Goal: Use online tool/utility: Utilize a website feature to perform a specific function

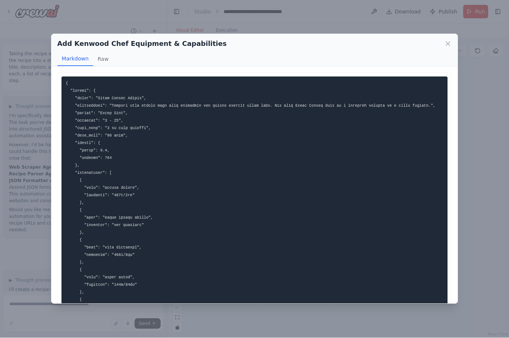
scroll to position [0, 4]
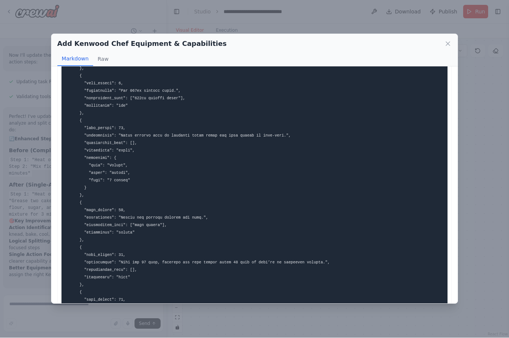
click at [450, 40] on icon at bounding box center [447, 43] width 7 height 7
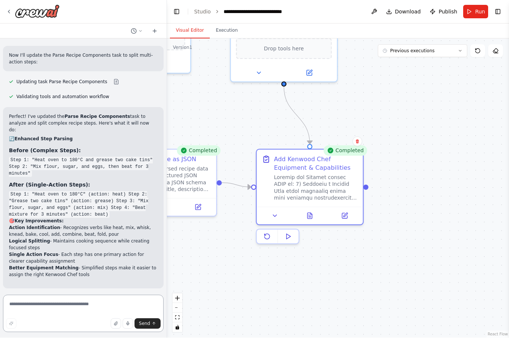
click at [41, 308] on textarea at bounding box center [83, 313] width 161 height 37
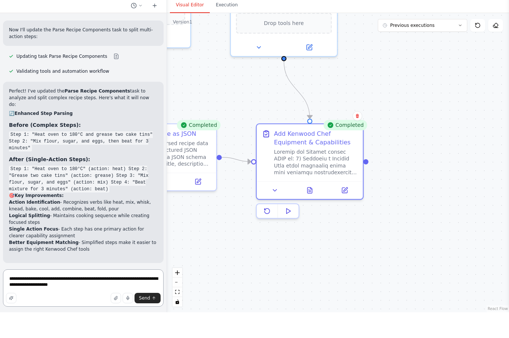
type textarea "**********"
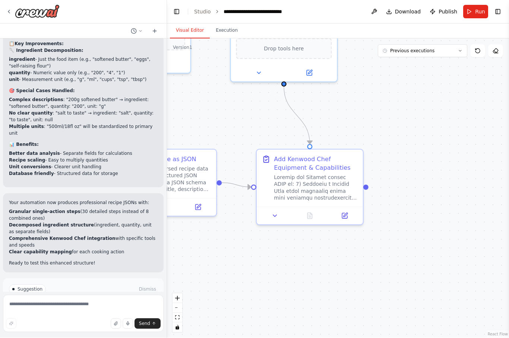
scroll to position [3964, 0]
click at [30, 287] on span "Suggestion" at bounding box center [30, 290] width 25 height 6
click at [49, 299] on p "I have some suggestions to help you move forward with your automation." at bounding box center [83, 305] width 149 height 12
click at [66, 319] on icon at bounding box center [64, 321] width 4 height 4
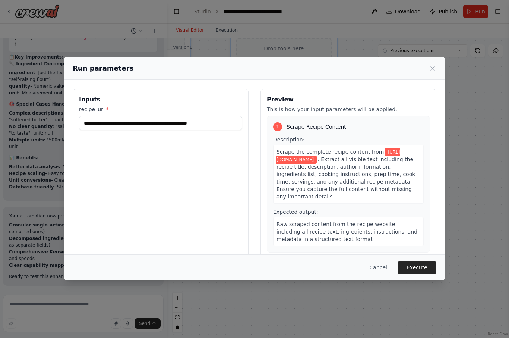
click at [413, 270] on button "Execute" at bounding box center [417, 267] width 39 height 13
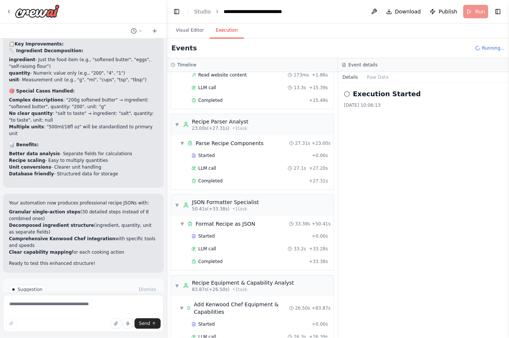
scroll to position [71, 0]
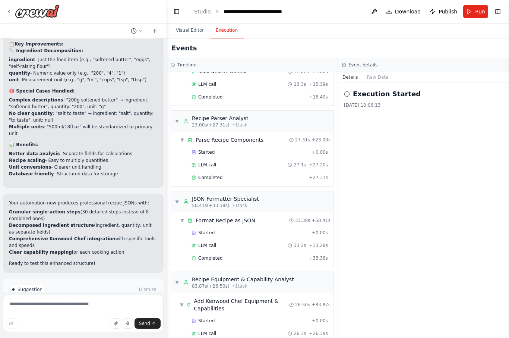
click at [189, 23] on button "Visual Editor" at bounding box center [190, 31] width 40 height 16
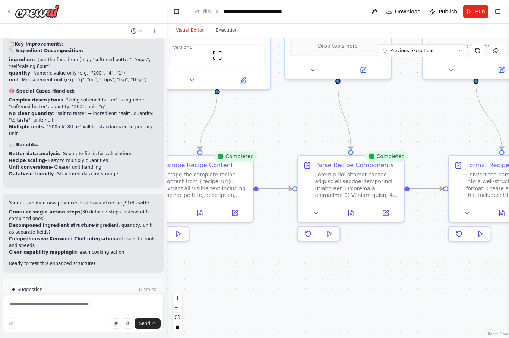
click at [355, 208] on button at bounding box center [351, 213] width 37 height 10
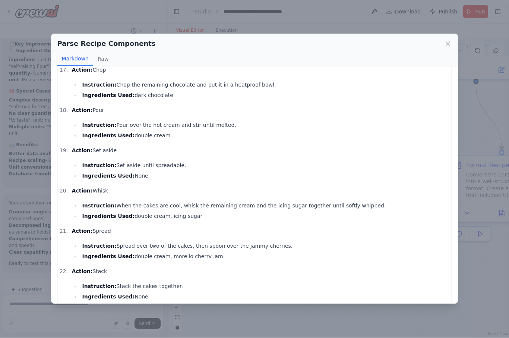
scroll to position [1212, 0]
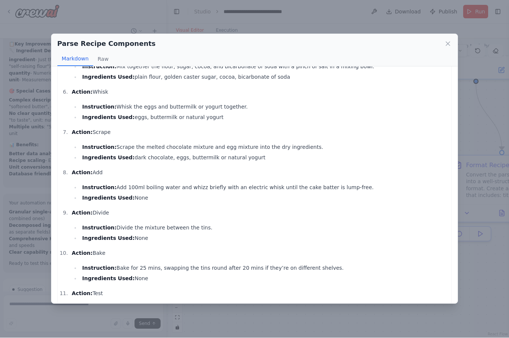
click at [444, 39] on div "Parse Recipe Components Markdown Raw" at bounding box center [254, 50] width 407 height 32
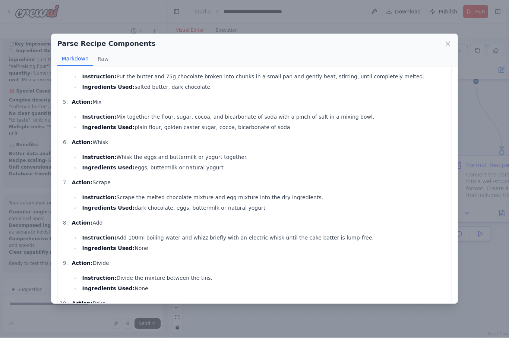
click at [444, 39] on div "Parse Recipe Components Markdown Raw" at bounding box center [254, 50] width 407 height 32
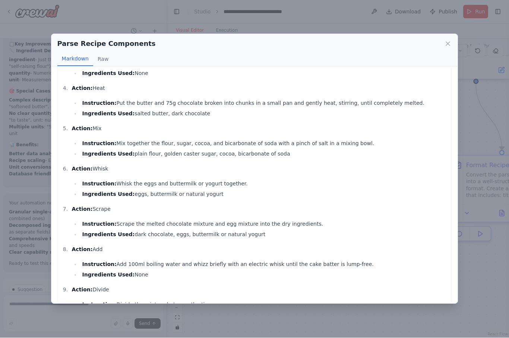
scroll to position [0, 0]
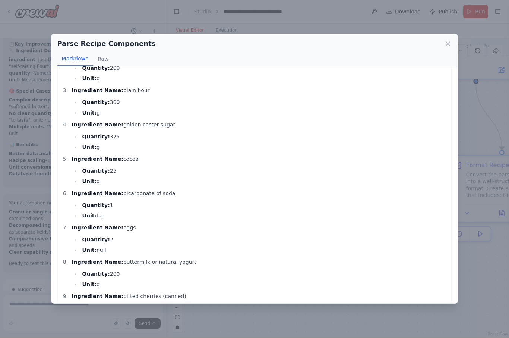
click at [450, 40] on icon at bounding box center [447, 43] width 7 height 7
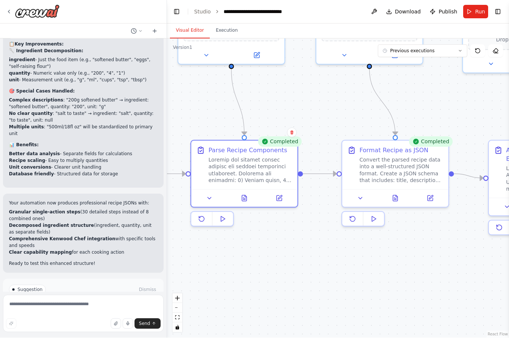
click at [394, 195] on icon at bounding box center [395, 198] width 4 height 6
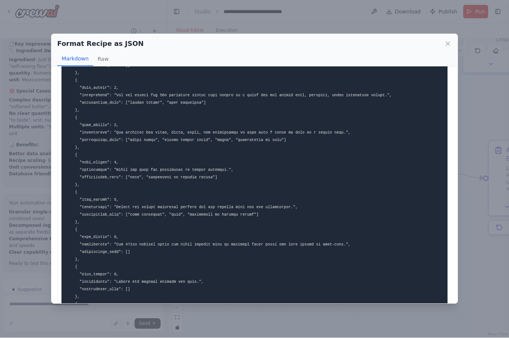
scroll to position [683, 0]
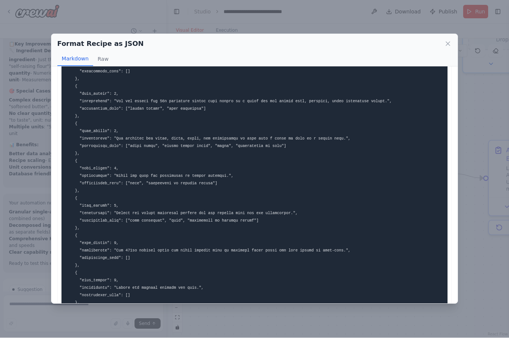
click at [451, 40] on icon at bounding box center [447, 43] width 7 height 7
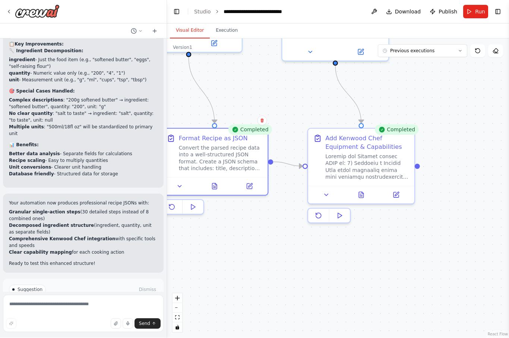
click at [360, 192] on icon at bounding box center [361, 195] width 4 height 6
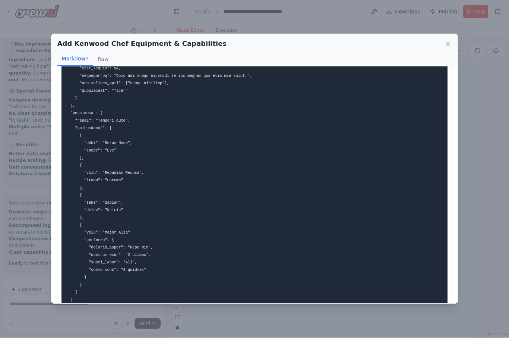
scroll to position [1774, 0]
click at [482, 204] on div "Add Kenwood Chef Equipment & Capabilities Markdown Raw ... Show more Not valid …" at bounding box center [254, 169] width 509 height 338
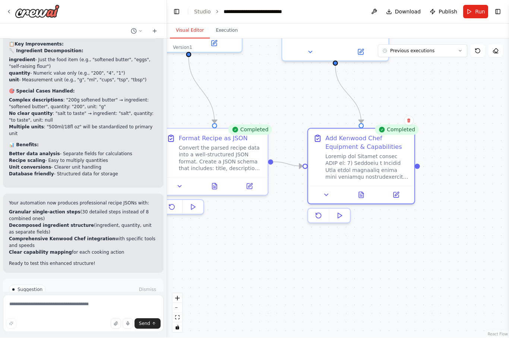
click at [394, 192] on icon at bounding box center [396, 194] width 5 height 5
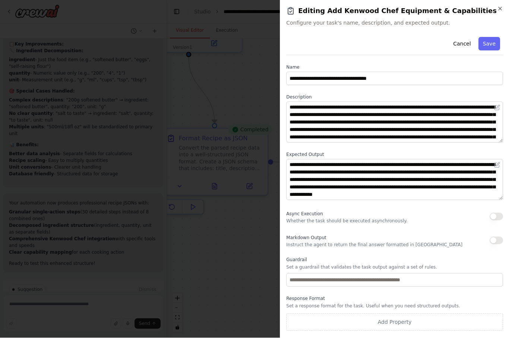
click at [463, 44] on button "Cancel" at bounding box center [462, 43] width 26 height 13
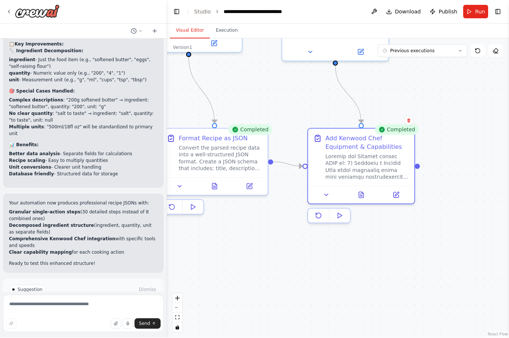
click at [233, 233] on div ".deletable-edge-delete-btn { width: 20px; height: 20px; border: 0px solid #ffff…" at bounding box center [338, 188] width 342 height 299
click at [81, 302] on textarea at bounding box center [83, 313] width 161 height 37
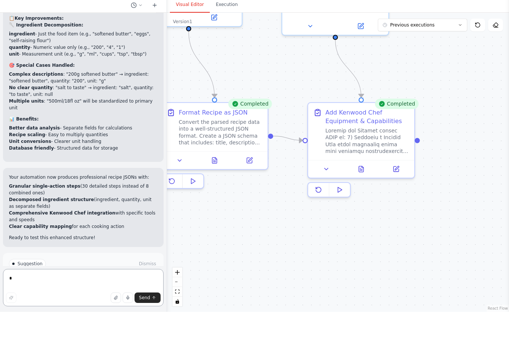
scroll to position [26, 0]
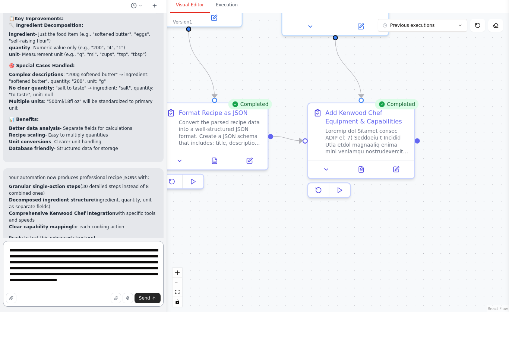
type textarea "**********"
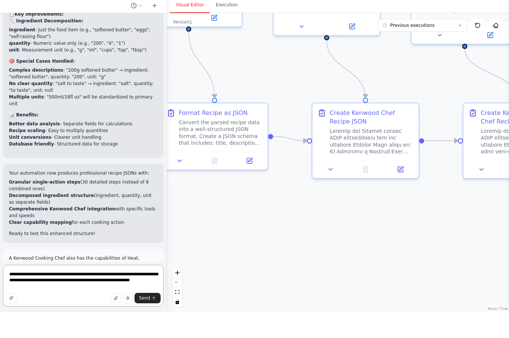
type textarea "**********"
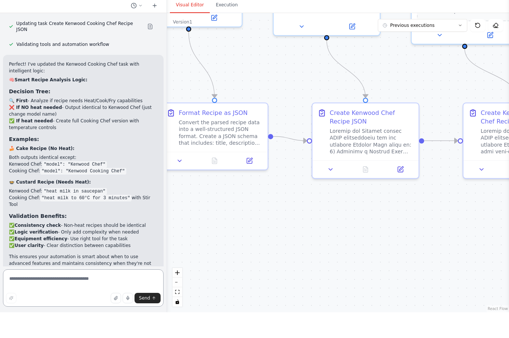
scroll to position [5179, 0]
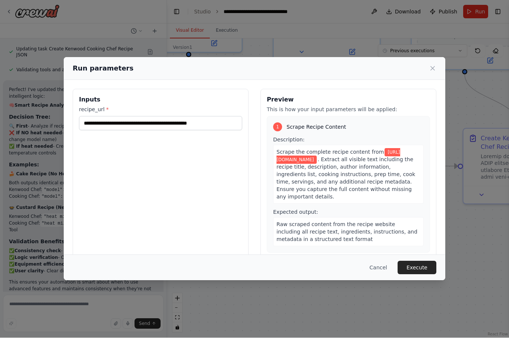
click at [418, 273] on button "Execute" at bounding box center [417, 267] width 39 height 13
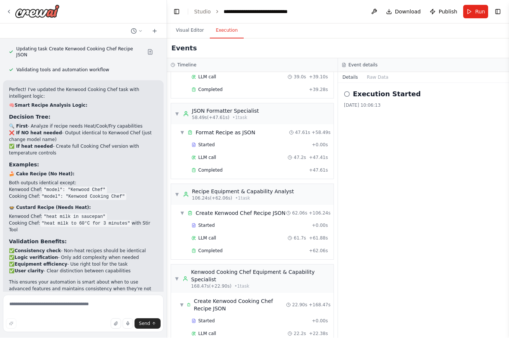
scroll to position [0, 0]
click at [190, 32] on button "Visual Editor" at bounding box center [190, 31] width 40 height 16
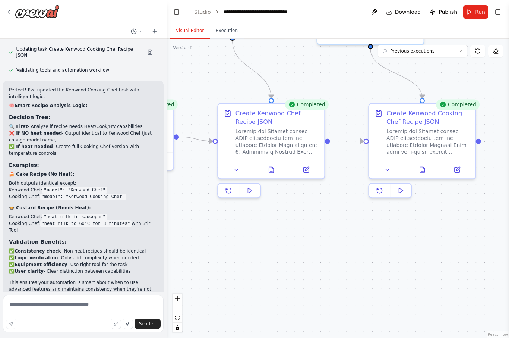
click at [423, 171] on icon at bounding box center [422, 170] width 4 height 6
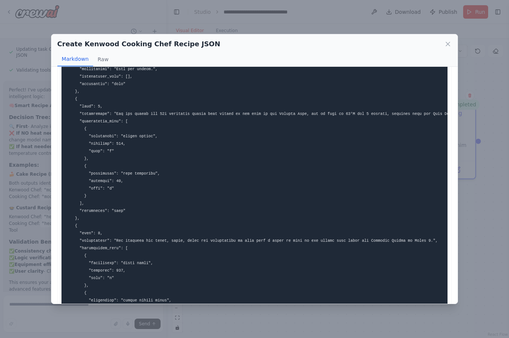
scroll to position [801, 0]
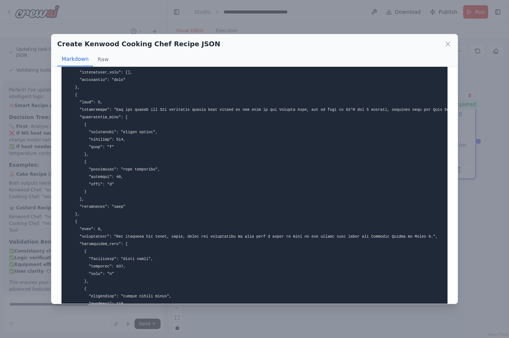
click at [451, 40] on icon at bounding box center [447, 43] width 7 height 7
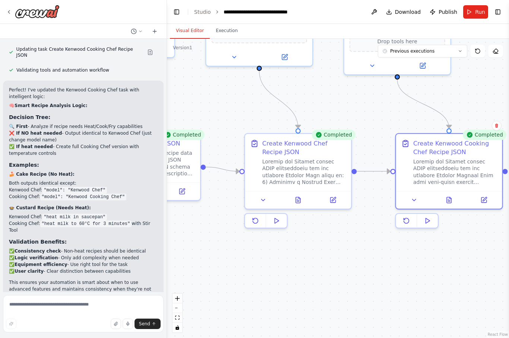
click at [476, 13] on span "Run" at bounding box center [480, 11] width 10 height 7
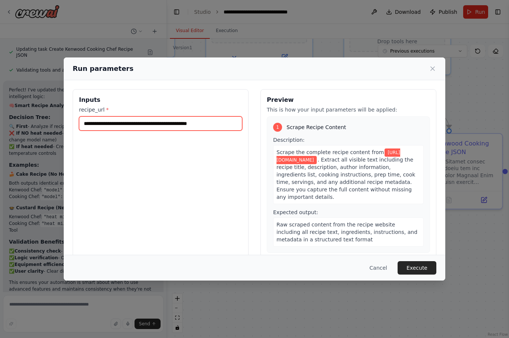
click at [212, 118] on input "**********" at bounding box center [160, 123] width 163 height 14
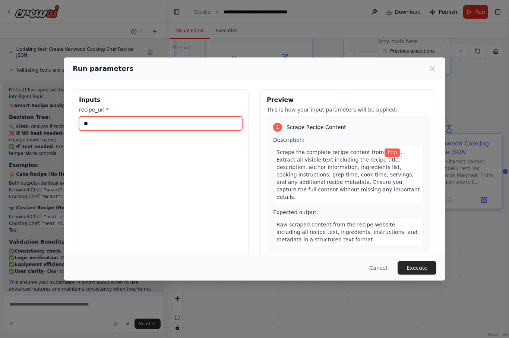
type input "*"
paste input "**********"
type input "**********"
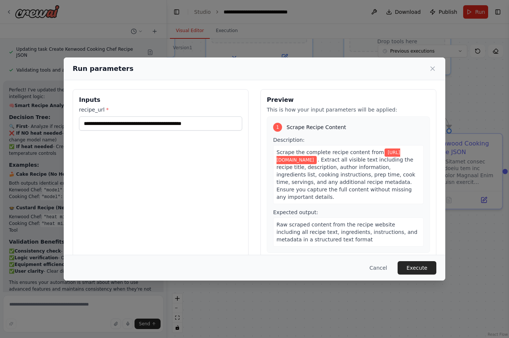
click at [418, 274] on button "Execute" at bounding box center [417, 267] width 39 height 13
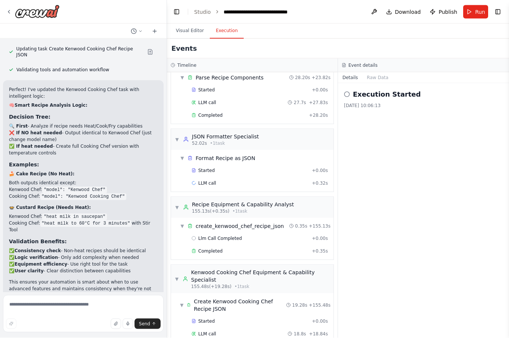
scroll to position [26, 0]
click at [198, 23] on button "Visual Editor" at bounding box center [190, 31] width 40 height 16
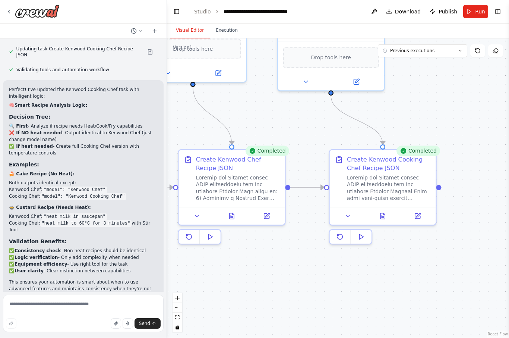
click at [384, 211] on button at bounding box center [383, 216] width 37 height 10
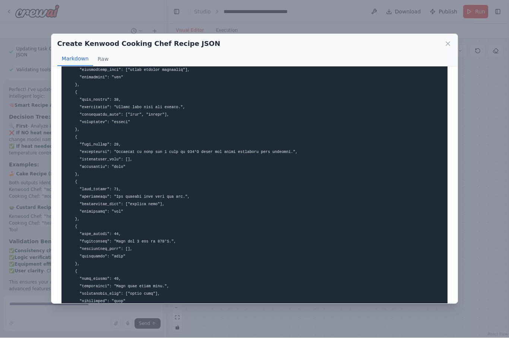
scroll to position [0, 0]
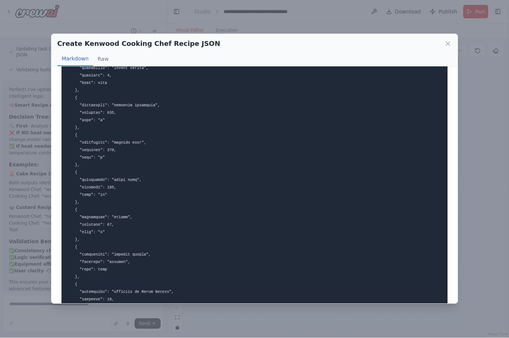
click at [452, 40] on icon at bounding box center [447, 43] width 7 height 7
